Goal: Register for event/course

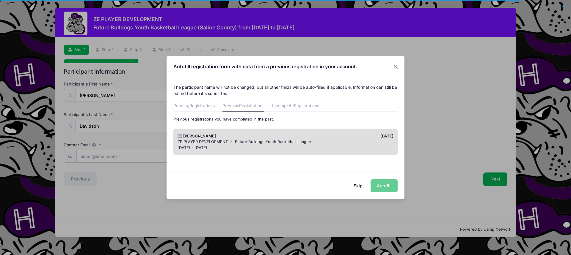
click at [288, 143] on span "Future Bulldogs Youth Basketball League" at bounding box center [273, 141] width 76 height 5
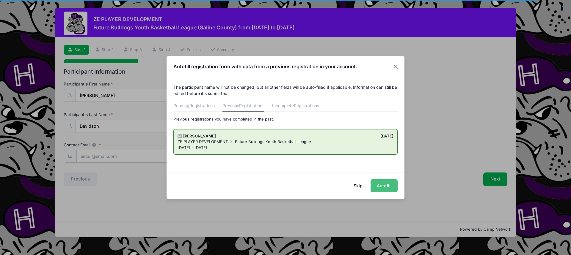
click at [382, 185] on button "Autofill" at bounding box center [383, 186] width 27 height 13
type input "[EMAIL_ADDRESS][DOMAIN_NAME]"
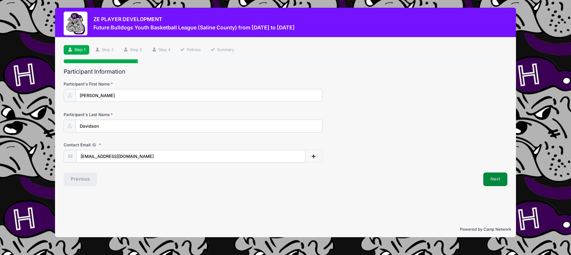
click at [490, 179] on button "Next" at bounding box center [495, 180] width 24 height 14
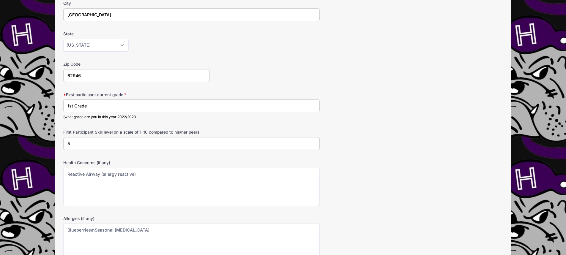
scroll to position [142, 0]
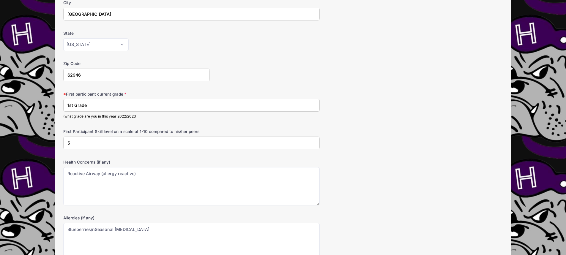
drag, startPoint x: 103, startPoint y: 107, endPoint x: 59, endPoint y: 109, distance: 43.4
click at [59, 109] on div "Step 2 /7 Step 1 Step 2 Step 3 Step 4 Policies Summary Participant Information …" at bounding box center [283, 94] width 457 height 398
type input "2nd Grade"
drag, startPoint x: 150, startPoint y: 142, endPoint x: 60, endPoint y: 144, distance: 89.8
click at [60, 144] on div "Step 2 /7 Step 1 Step 2 Step 3 Step 4 Policies Summary Participant Information …" at bounding box center [283, 94] width 457 height 398
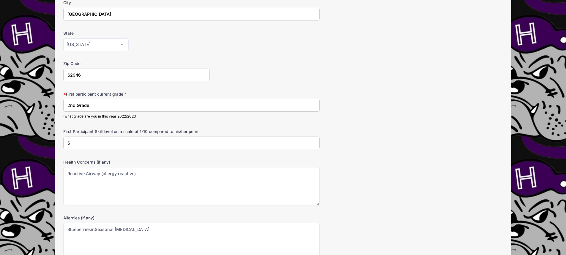
type input "6"
click at [147, 158] on form "Date of Birth [DATE] Address [STREET_ADDRESS][PERSON_NAME] City [GEOGRAPHIC_DAT…" at bounding box center [283, 100] width 440 height 323
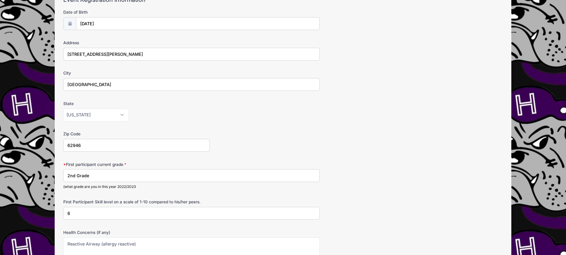
scroll to position [203, 0]
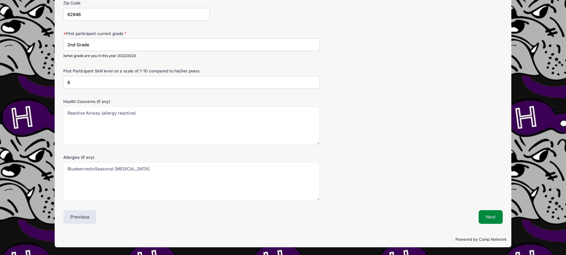
click at [488, 218] on button "Next" at bounding box center [491, 217] width 24 height 14
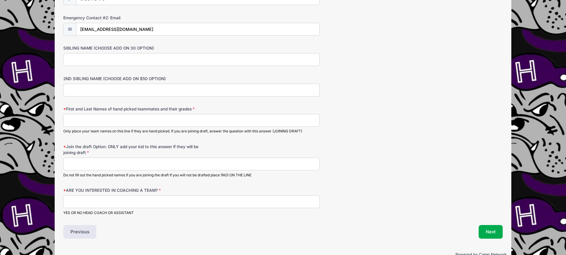
scroll to position [310, 0]
click at [155, 118] on input "First and Last Names of hand picked teammates and their grades" at bounding box center [191, 120] width 257 height 13
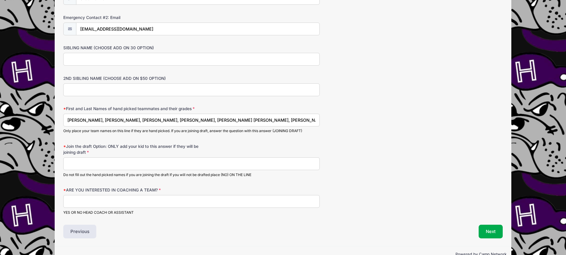
type input "[PERSON_NAME], [PERSON_NAME], [PERSON_NAME], [PERSON_NAME], [PERSON_NAME] [PERS…"
click at [95, 163] on input "Join the draft Option: ONLY add your kid to this answer if they will be joining…" at bounding box center [191, 164] width 257 height 13
type input "NA"
click at [96, 195] on div "ARE YOU INTERESTED IN COACHING A TEAM? YES OR NO HEAD COACH OR ASSISTANT" at bounding box center [283, 201] width 440 height 28
click at [96, 201] on input "ARE YOU INTERESTED IN COACHING A TEAM?" at bounding box center [191, 201] width 257 height 13
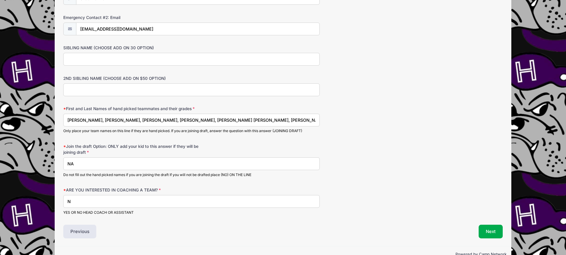
type input "No"
type input "[PHONE_NUMBER]"
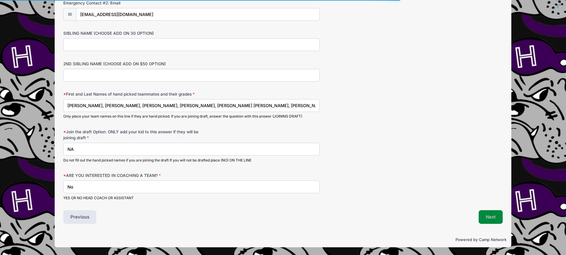
type input "No"
click at [483, 217] on button "Next" at bounding box center [491, 217] width 24 height 14
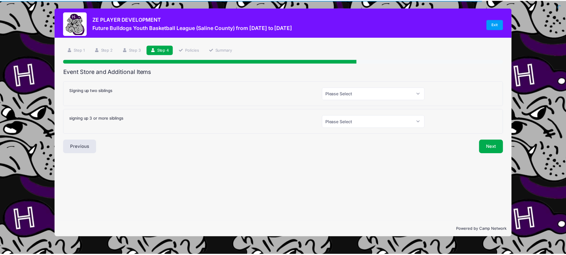
scroll to position [0, 0]
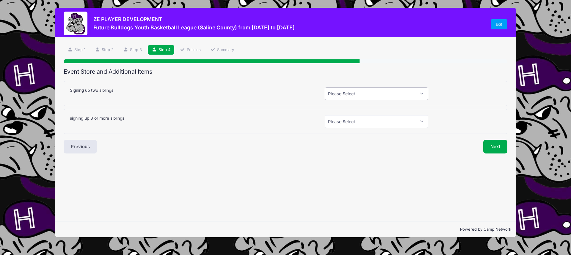
click at [396, 95] on select "Please Select Yes (+$30.00) No" at bounding box center [376, 93] width 103 height 13
select select "0"
click at [325, 87] on select "Please Select Yes (+$30.00) No" at bounding box center [376, 93] width 103 height 13
click at [378, 124] on select "Please Select Yes (+$50.00) No" at bounding box center [376, 121] width 103 height 13
select select "0"
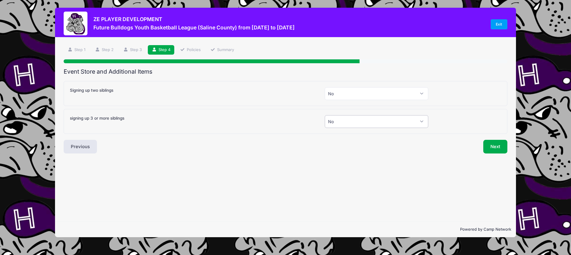
click at [325, 115] on select "Please Select Yes (+$50.00) No" at bounding box center [376, 121] width 103 height 13
click at [493, 149] on button "Next" at bounding box center [495, 147] width 24 height 14
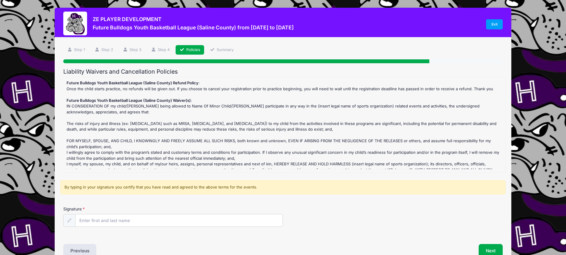
scroll to position [34, 0]
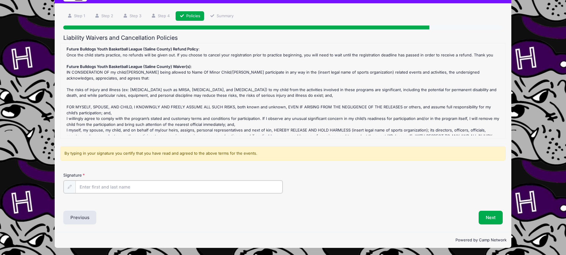
click at [183, 184] on input "Signature" at bounding box center [180, 187] width 208 height 13
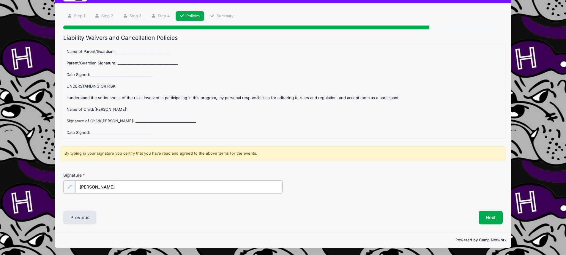
scroll to position [160, 0]
type input "[PERSON_NAME]"
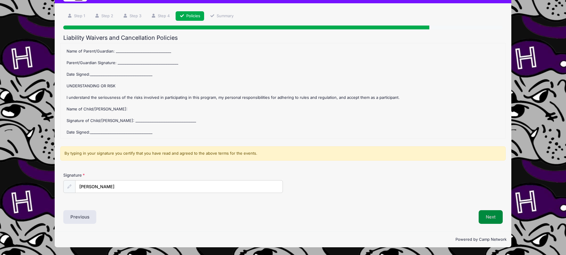
click at [484, 216] on button "Next" at bounding box center [491, 217] width 24 height 14
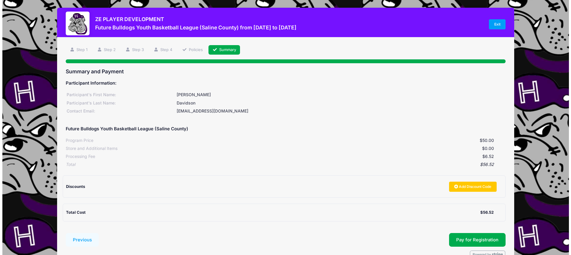
scroll to position [34, 0]
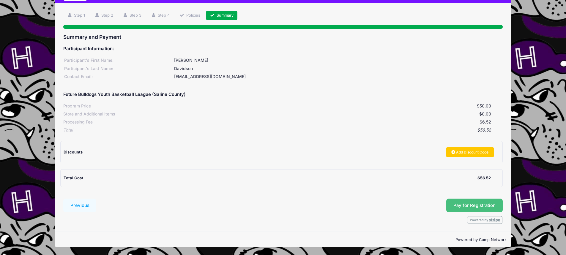
click at [477, 205] on span "Pay for Registration" at bounding box center [475, 205] width 42 height 5
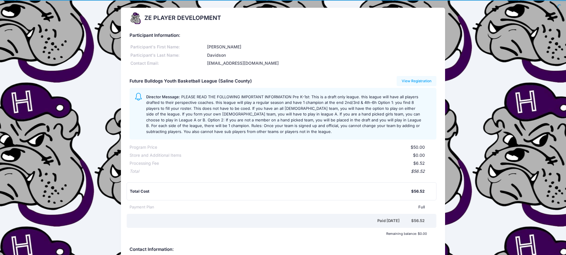
scroll to position [3, 0]
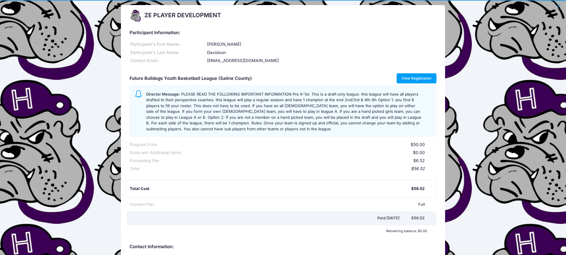
click at [425, 80] on link "View Registration" at bounding box center [417, 78] width 40 height 10
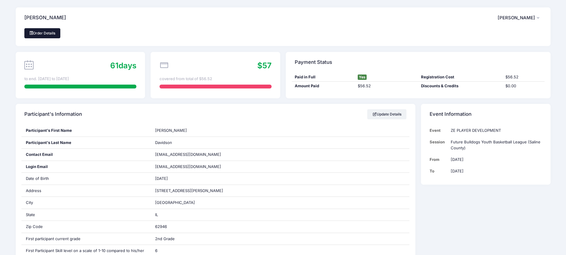
click at [55, 30] on link "Order Details" at bounding box center [42, 33] width 36 height 10
